Goal: Book appointment/travel/reservation

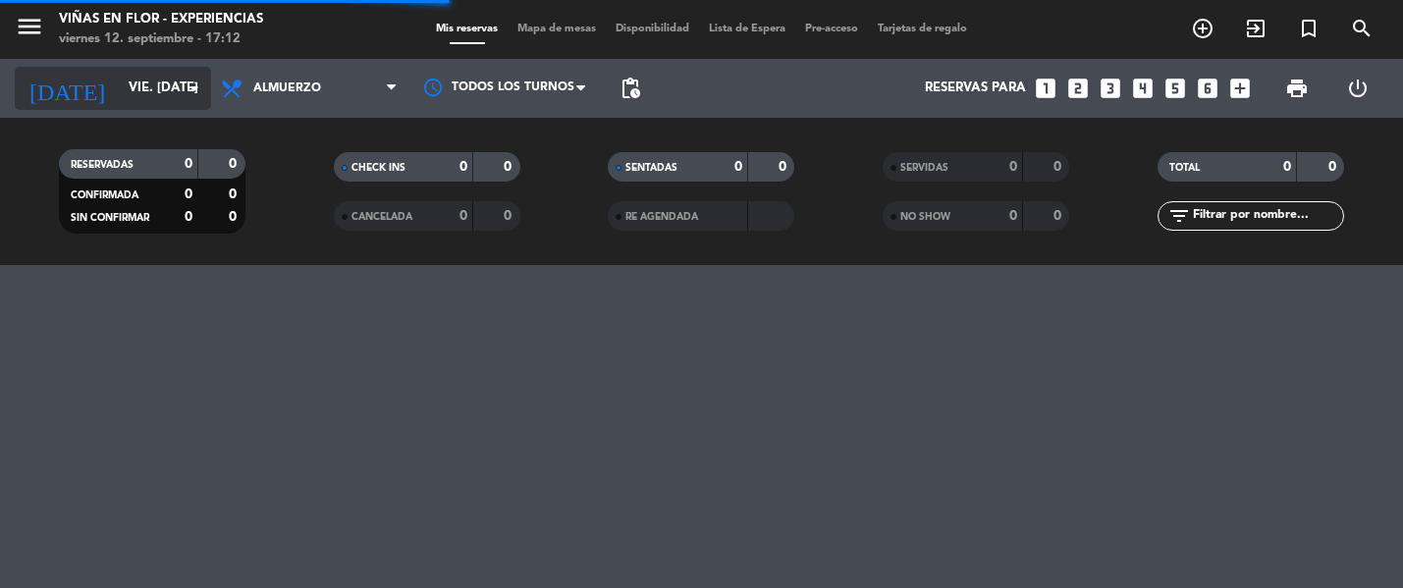
click at [130, 94] on input "vie. [DATE]" at bounding box center [205, 88] width 172 height 35
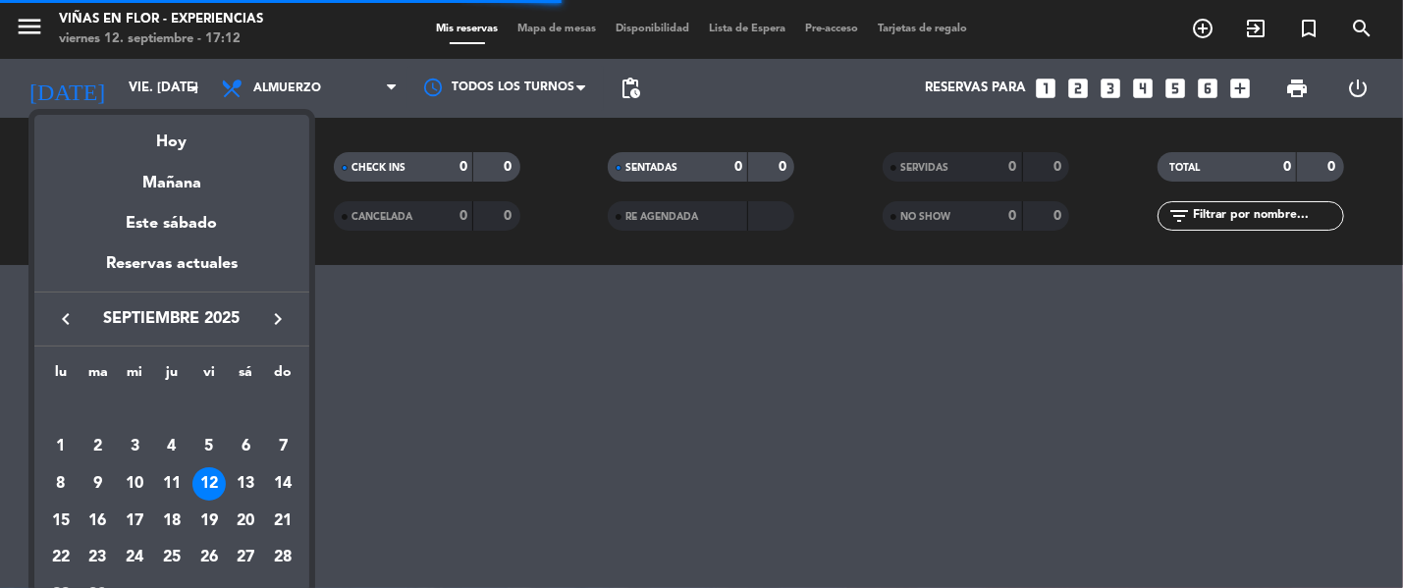
click at [166, 171] on div "Mañana" at bounding box center [171, 176] width 275 height 40
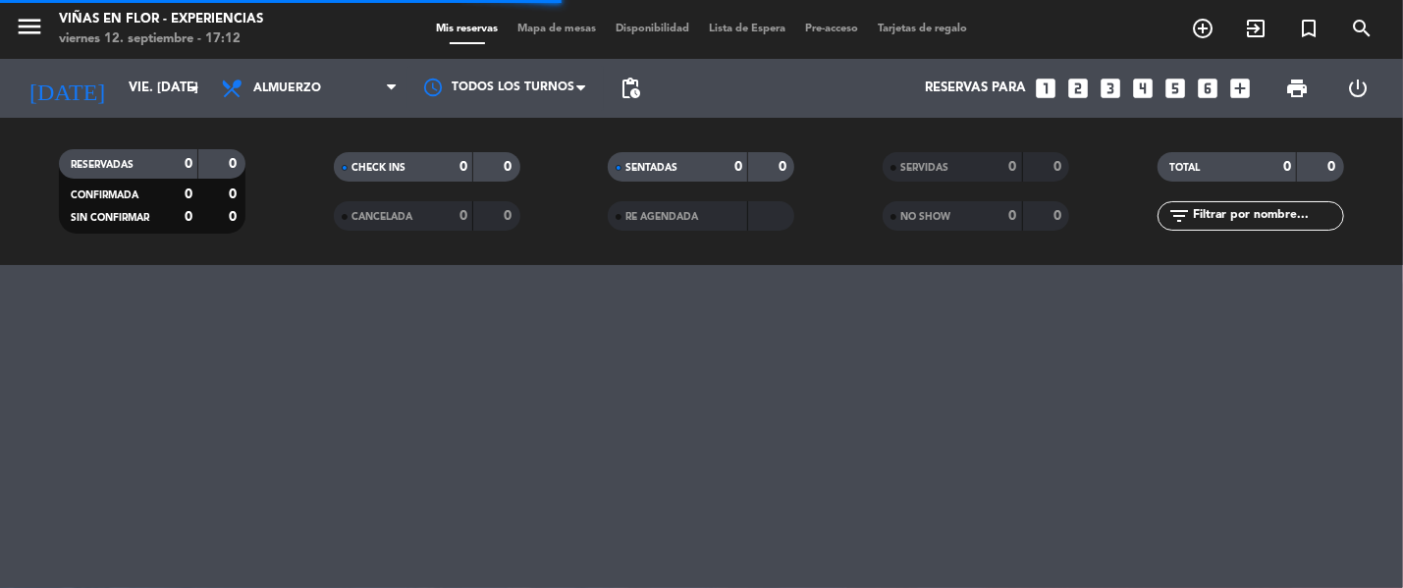
type input "sáb. [DATE]"
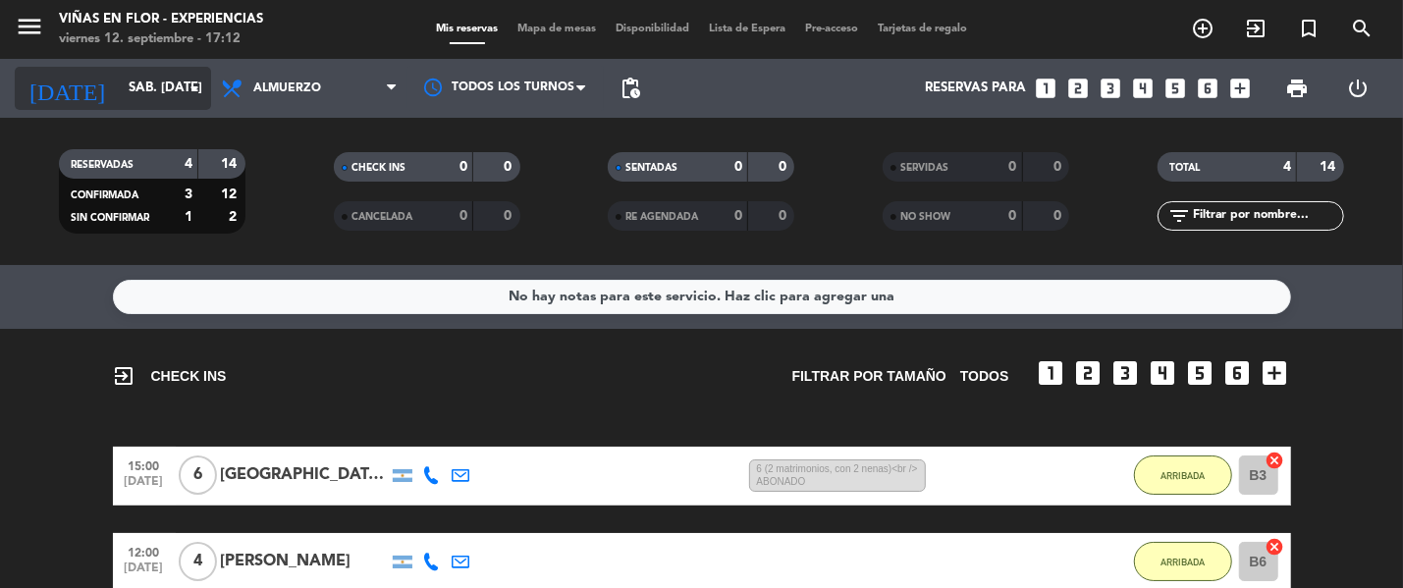
click at [181, 87] on input "sáb. [DATE]" at bounding box center [205, 88] width 172 height 35
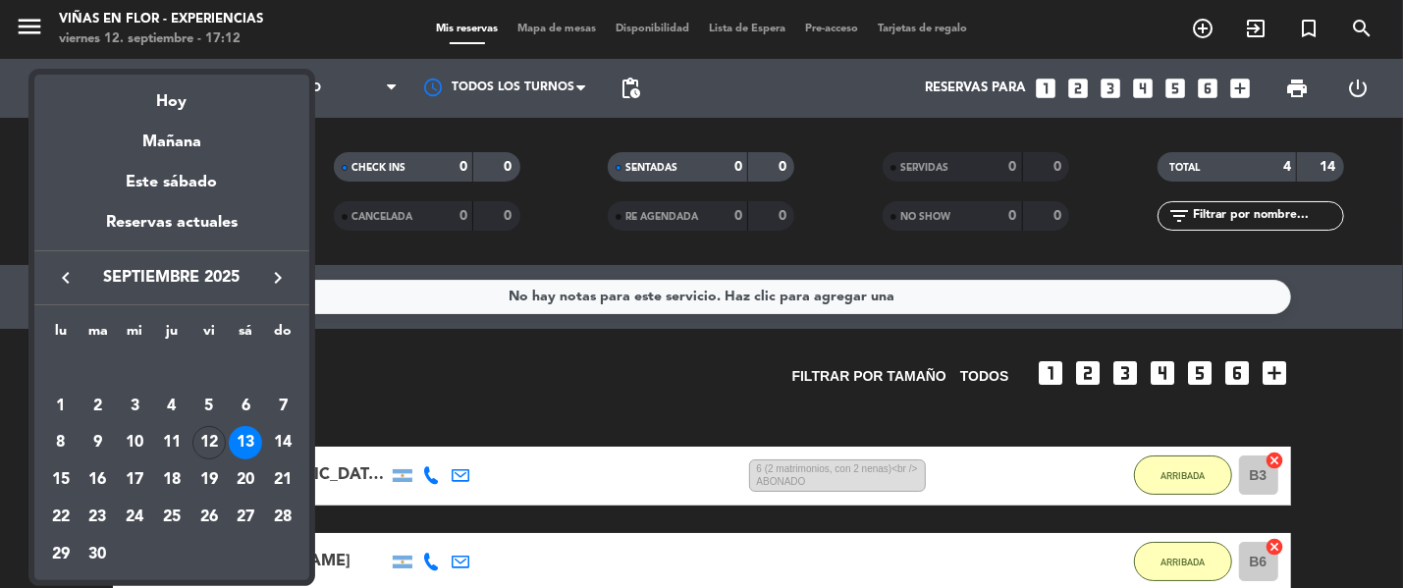
drag, startPoint x: 200, startPoint y: 149, endPoint x: 185, endPoint y: 129, distance: 25.9
click at [199, 147] on div "Mañana" at bounding box center [171, 135] width 275 height 40
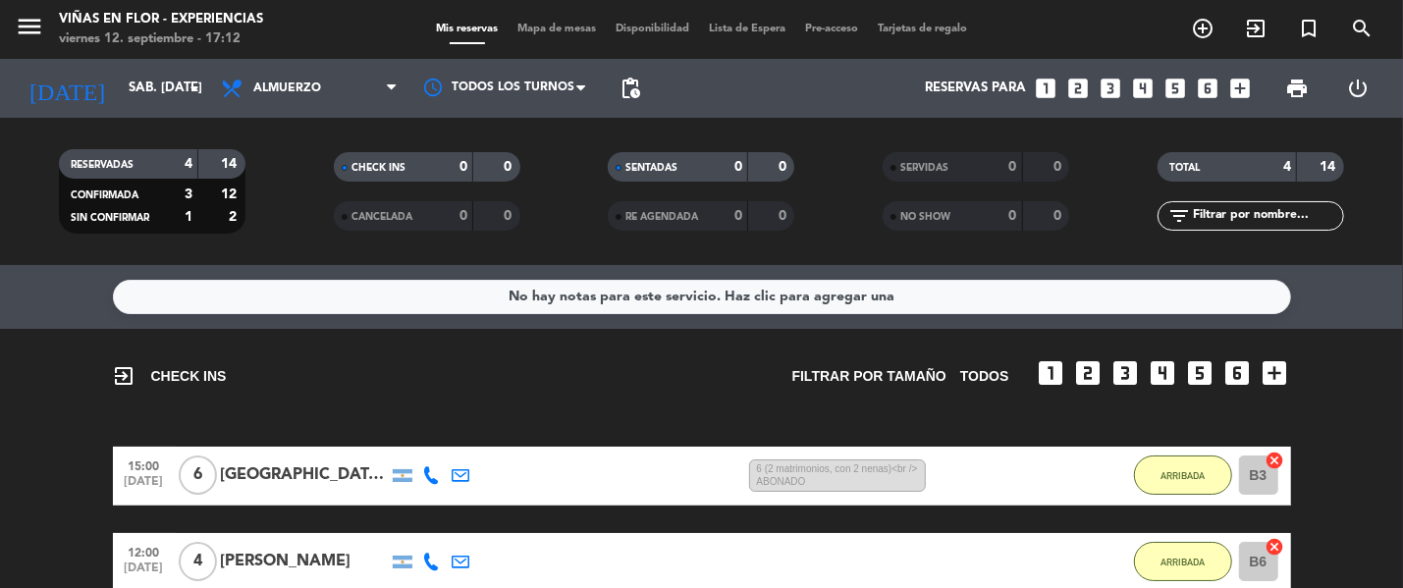
scroll to position [305, 0]
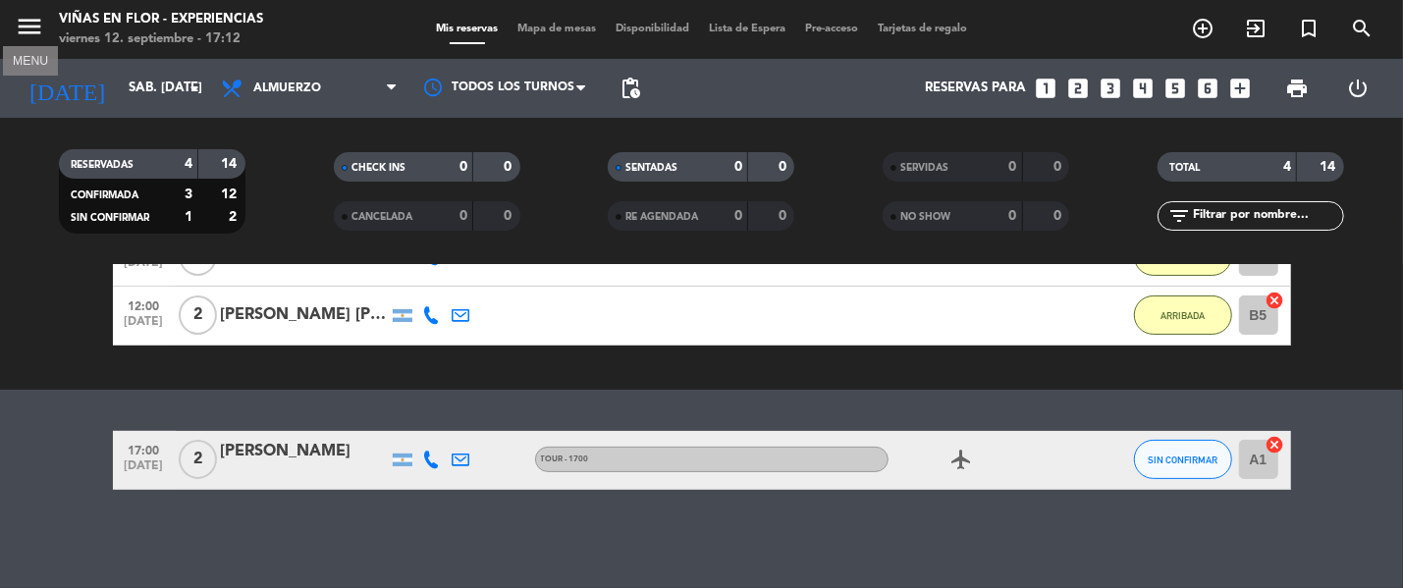
click at [26, 27] on icon "menu" at bounding box center [29, 26] width 29 height 29
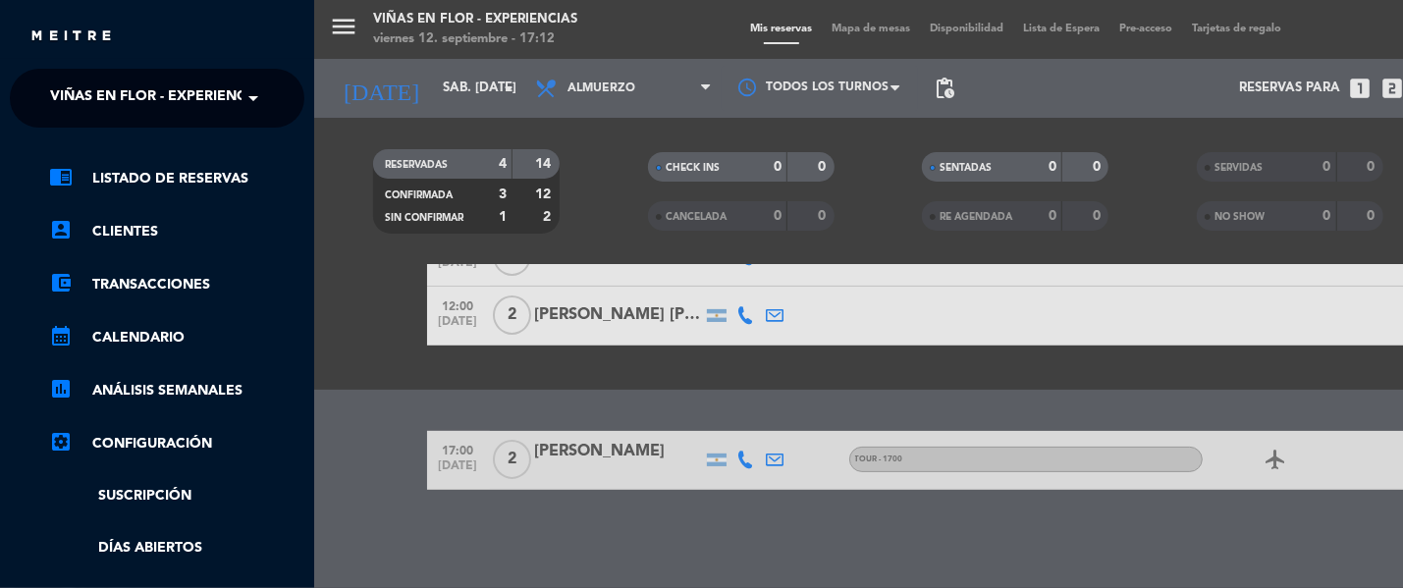
click at [181, 96] on span "Viñas en Flor - Experiencias" at bounding box center [159, 98] width 218 height 41
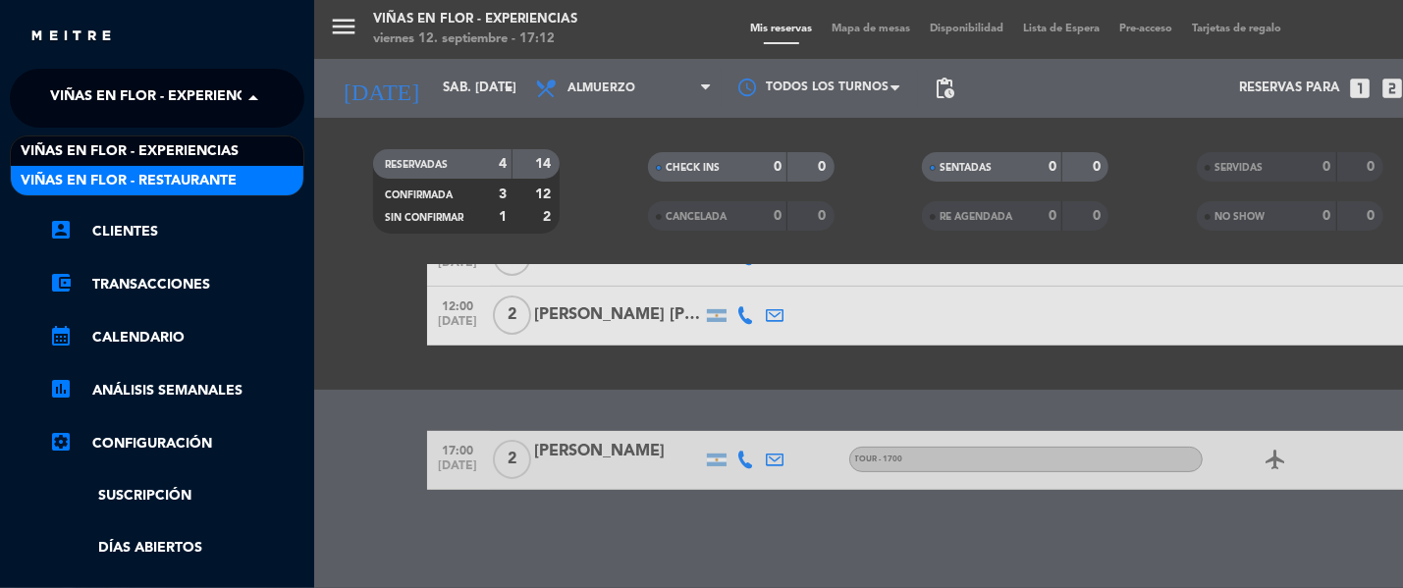
click at [203, 173] on span "Viñas en Flor - Restaurante" at bounding box center [129, 181] width 216 height 23
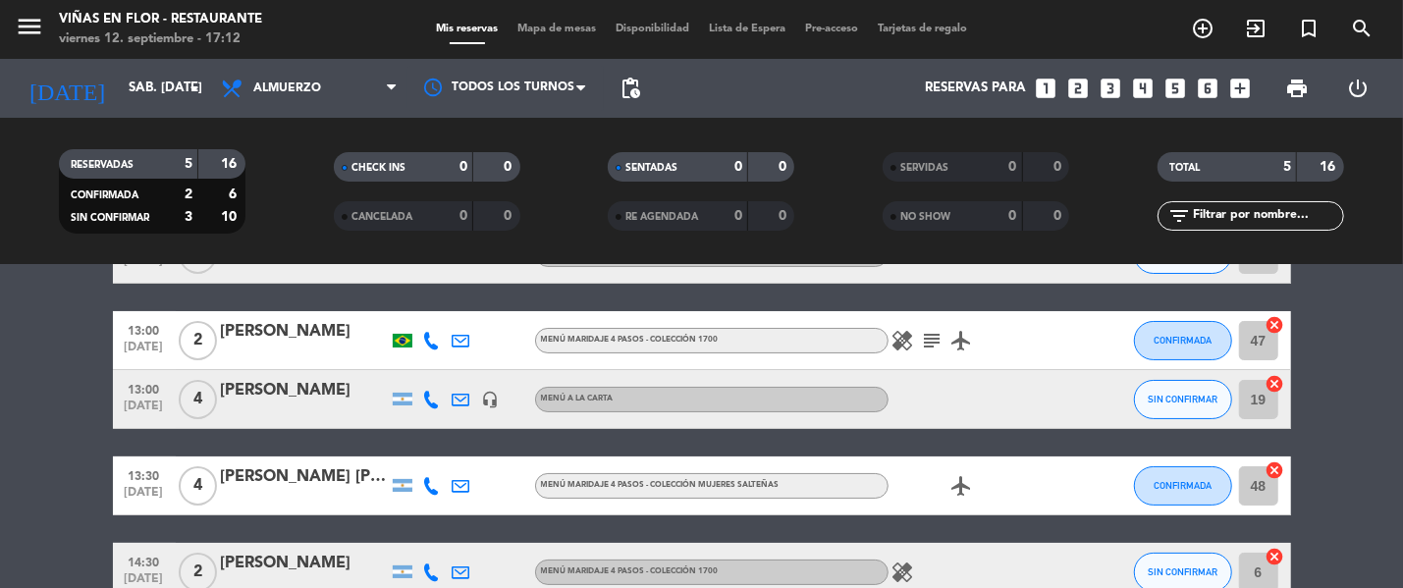
scroll to position [0, 0]
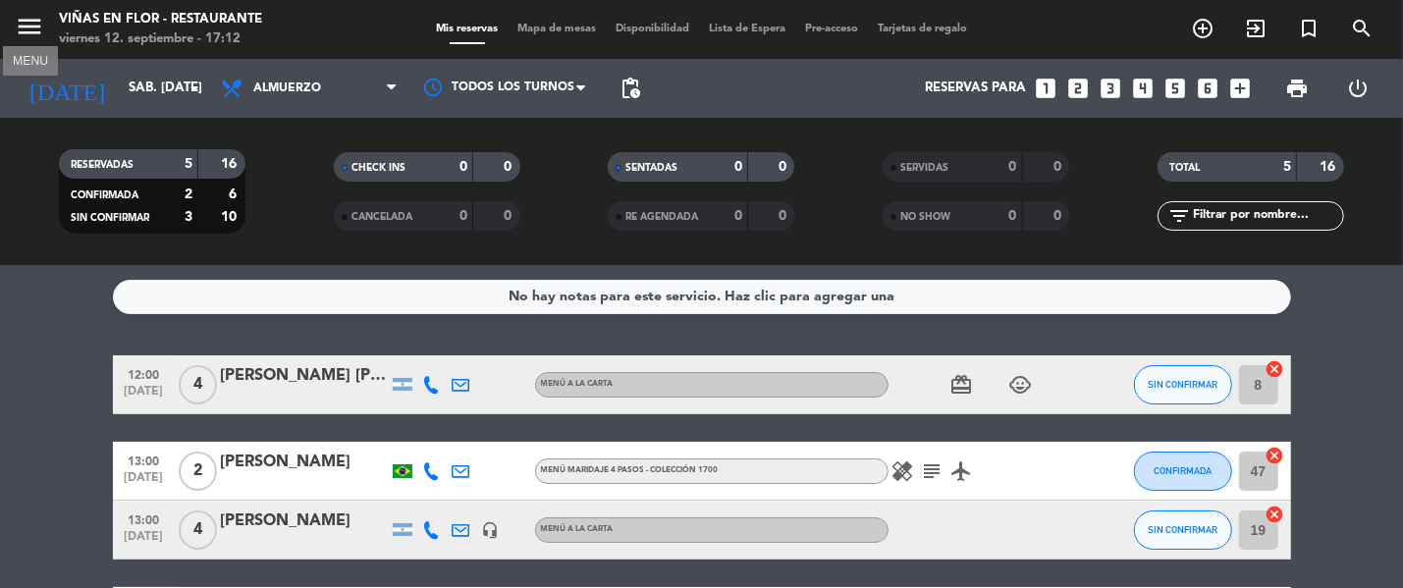
click at [35, 33] on icon "menu" at bounding box center [29, 26] width 29 height 29
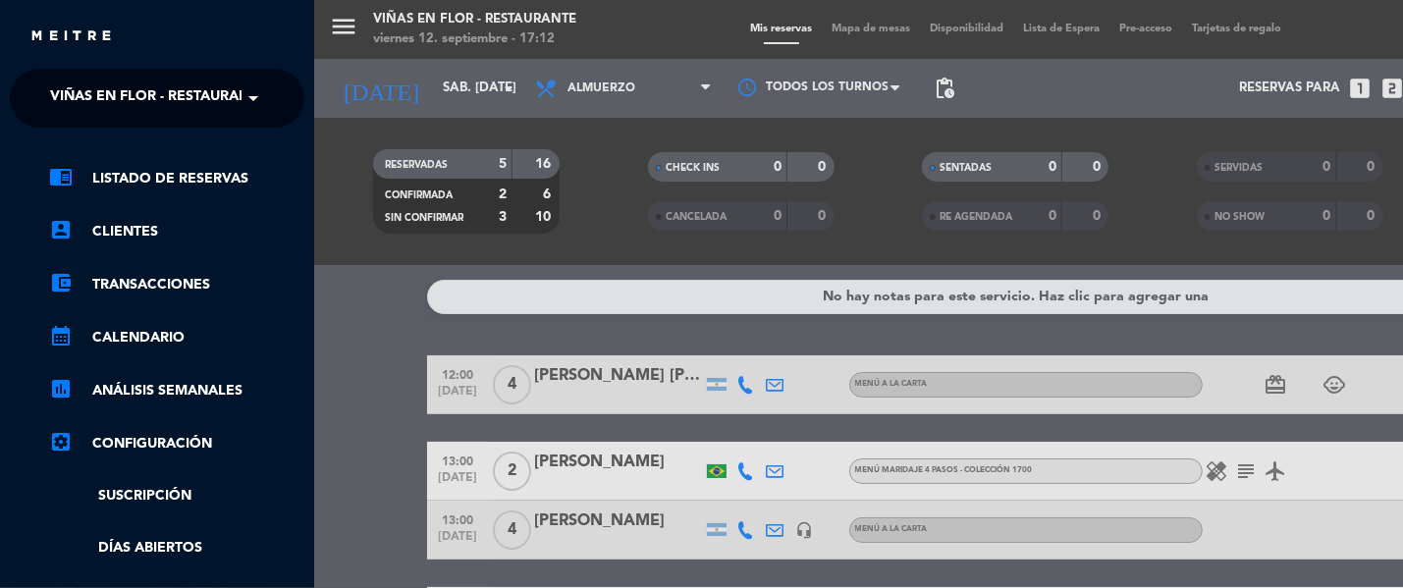
click at [190, 101] on span "Viñas en Flor - Restaurante" at bounding box center [158, 98] width 216 height 41
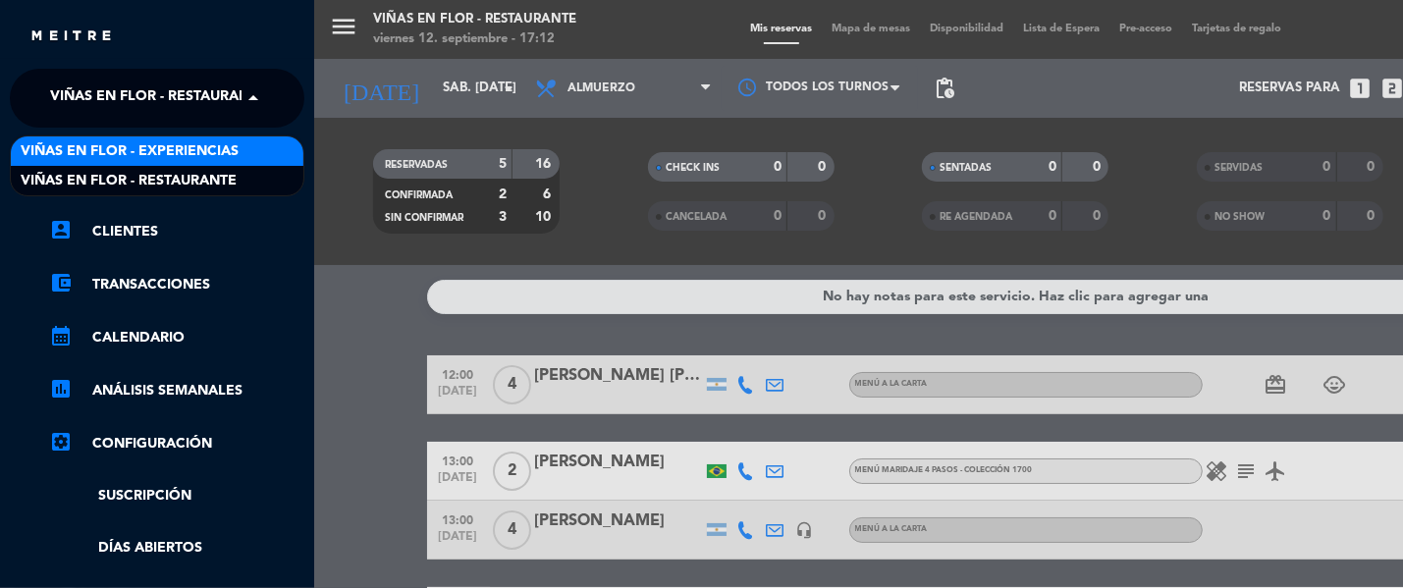
click at [207, 143] on span "Viñas en Flor - Experiencias" at bounding box center [130, 151] width 218 height 23
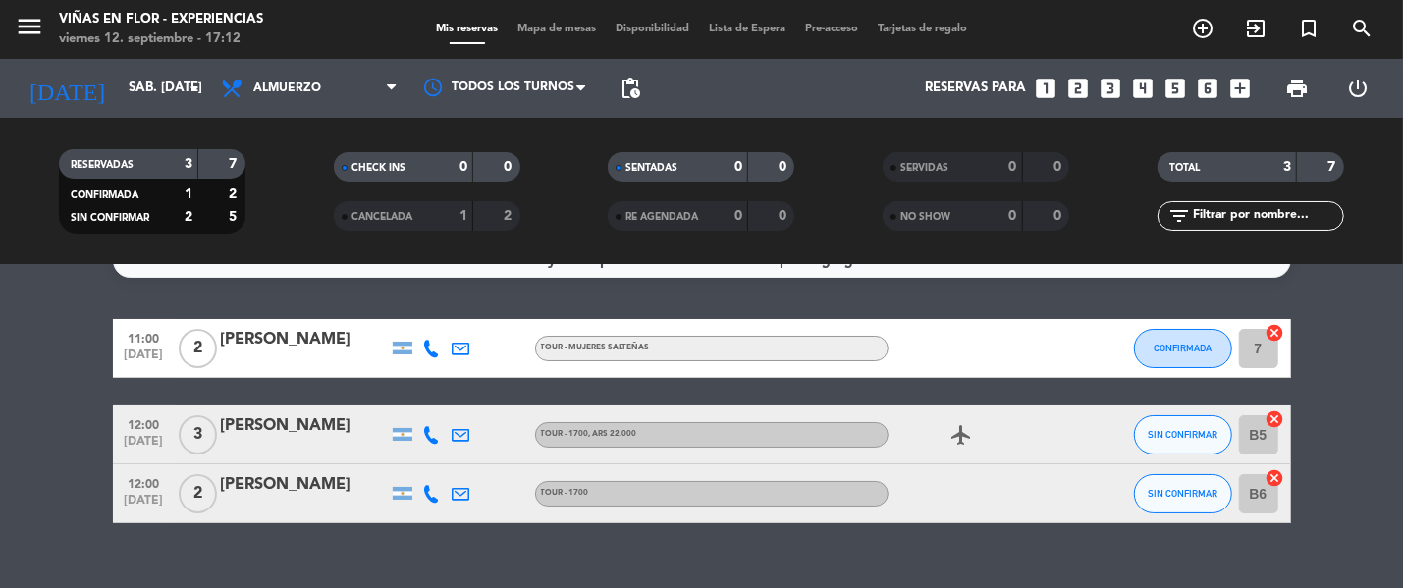
scroll to position [69, 0]
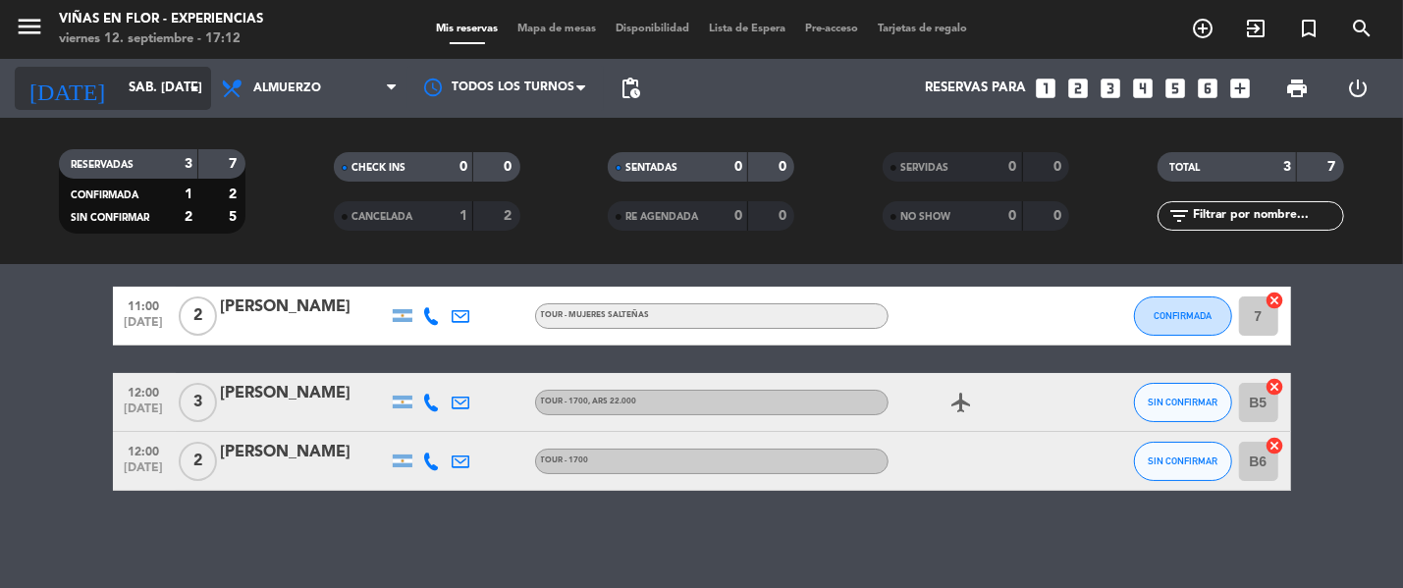
click at [119, 92] on input "sáb. [DATE]" at bounding box center [205, 88] width 172 height 35
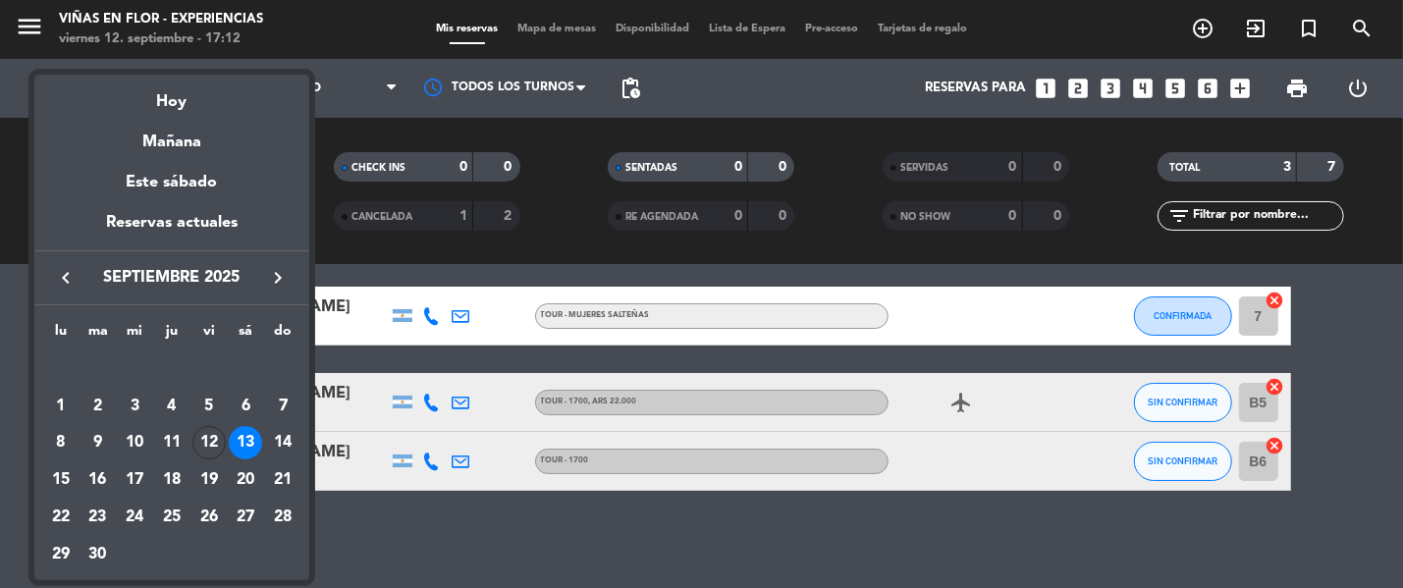
click at [28, 20] on div at bounding box center [701, 294] width 1403 height 588
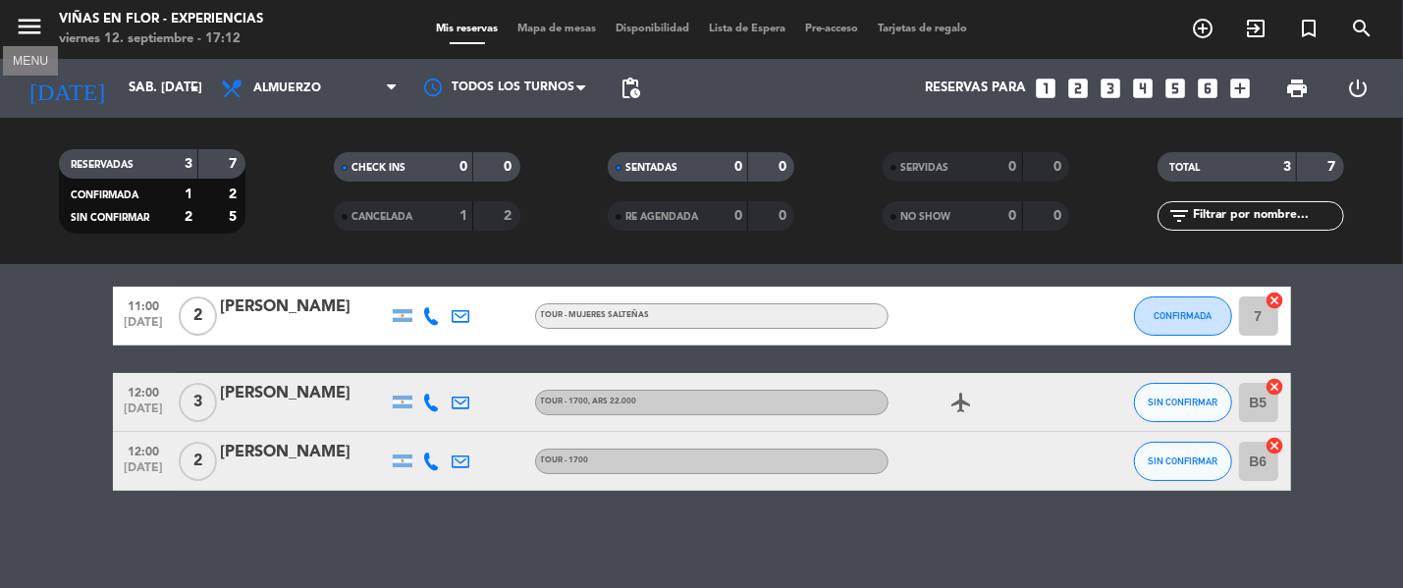
click at [27, 21] on icon "menu" at bounding box center [29, 26] width 29 height 29
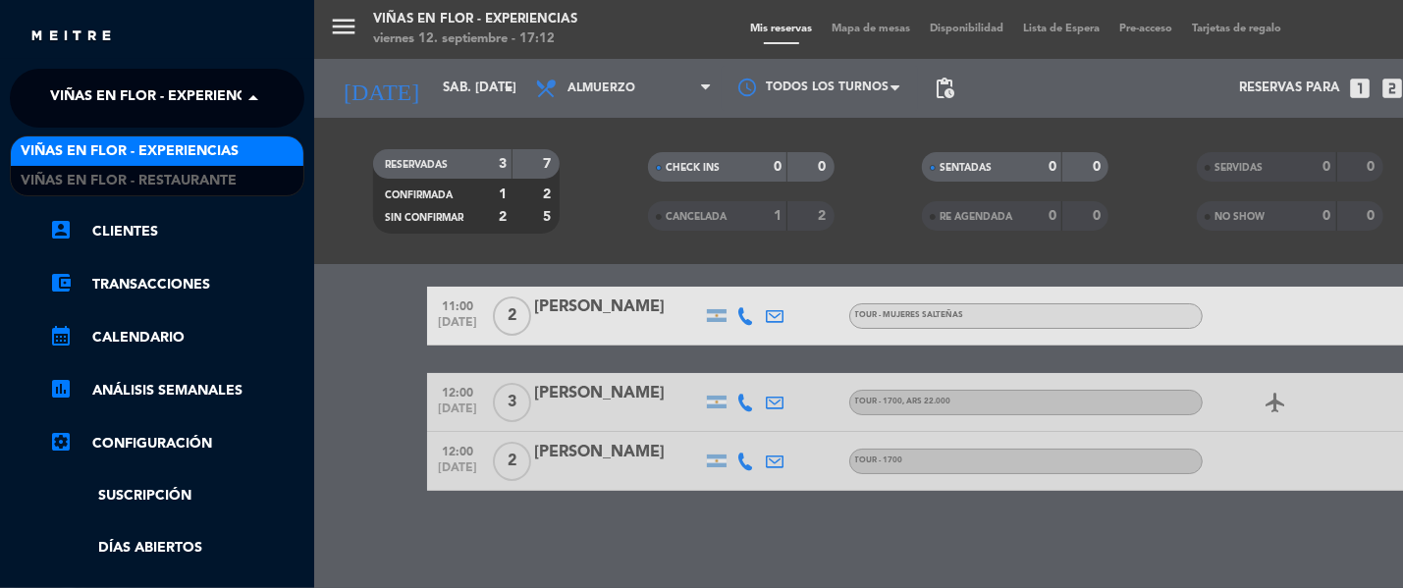
click at [177, 110] on span "Viñas en Flor - Experiencias" at bounding box center [159, 98] width 218 height 41
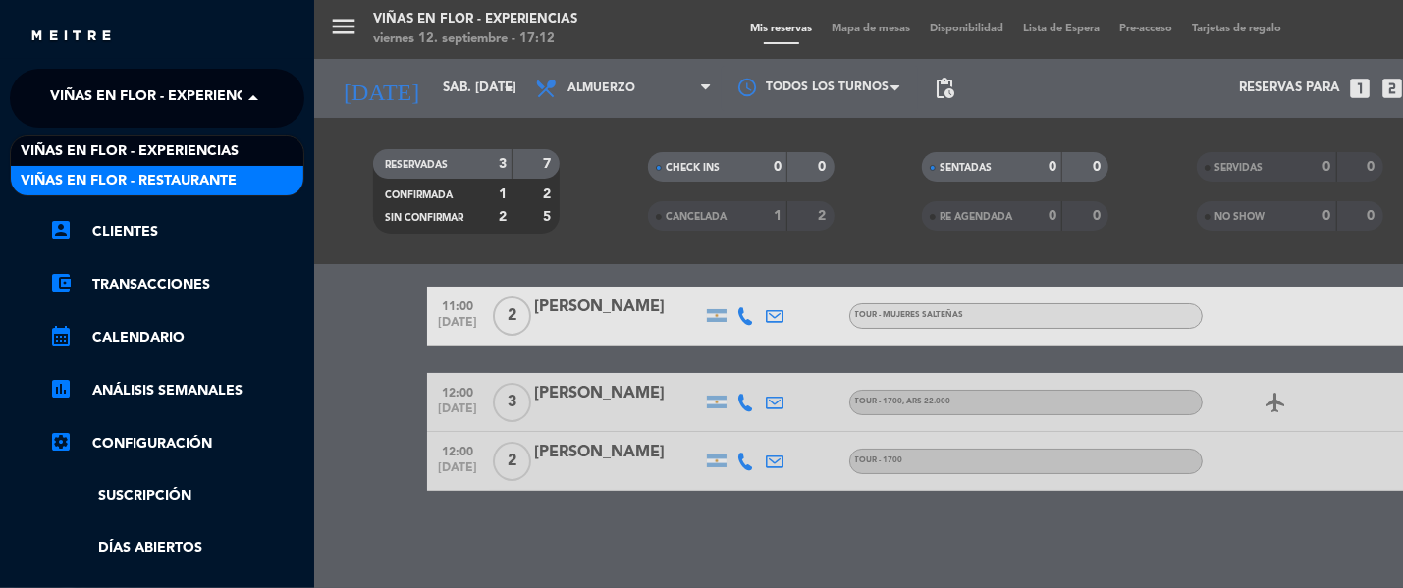
click at [218, 182] on span "Viñas en Flor - Restaurante" at bounding box center [129, 181] width 216 height 23
